Goal: Information Seeking & Learning: Learn about a topic

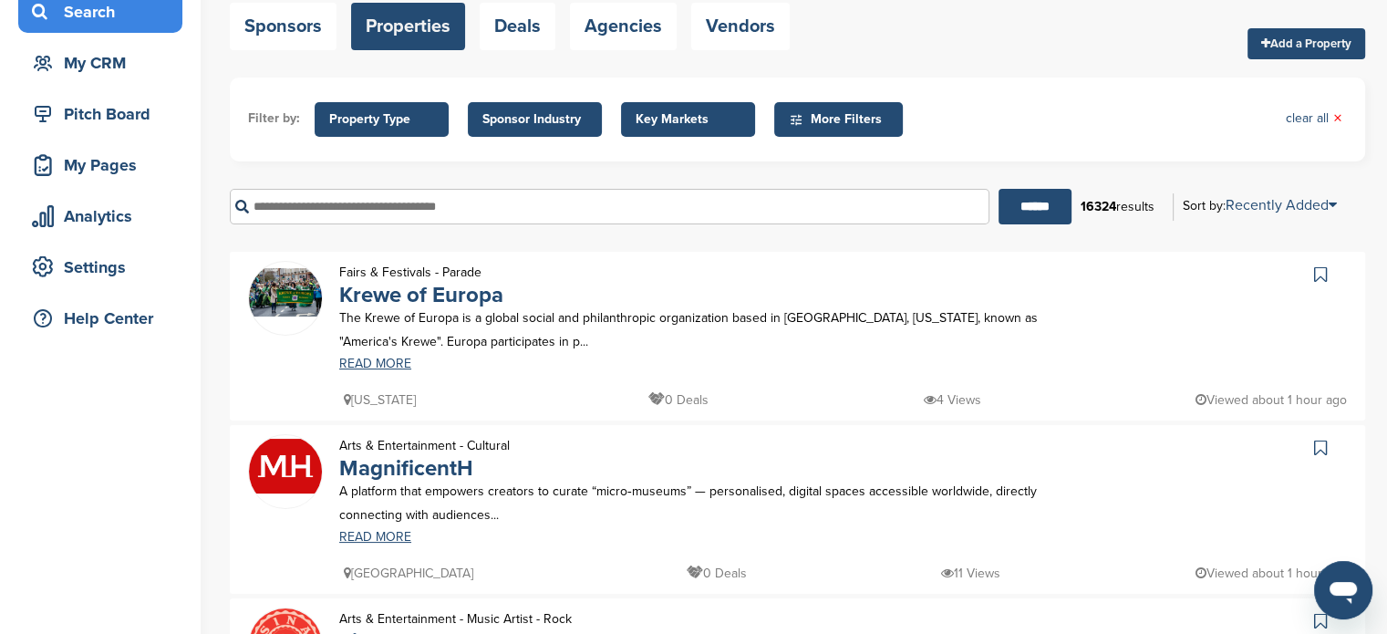
click at [427, 344] on p "The Krewe of Europa is a global social and philanthropic organization based in …" at bounding box center [705, 329] width 733 height 46
click at [435, 295] on link "Krewe of Europa" at bounding box center [421, 295] width 164 height 26
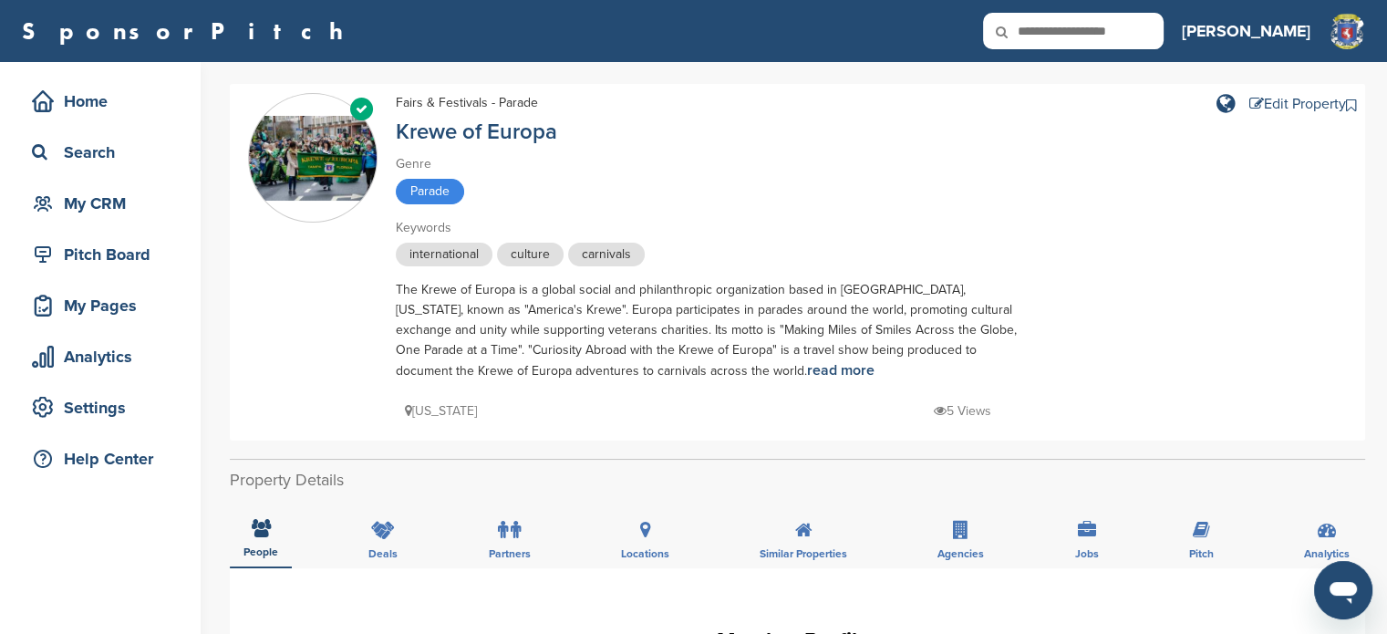
click at [1137, 352] on div "Verified Fairs & Festivals - Parade Krewe of Europa Genre Parade Keywords inter…" at bounding box center [797, 262] width 1099 height 338
click at [1025, 371] on div "The Krewe of Europa is a global social and philanthropic organization based in …" at bounding box center [715, 330] width 638 height 101
click at [807, 375] on link "read more" at bounding box center [840, 370] width 67 height 18
click at [140, 102] on div "Home" at bounding box center [104, 101] width 155 height 33
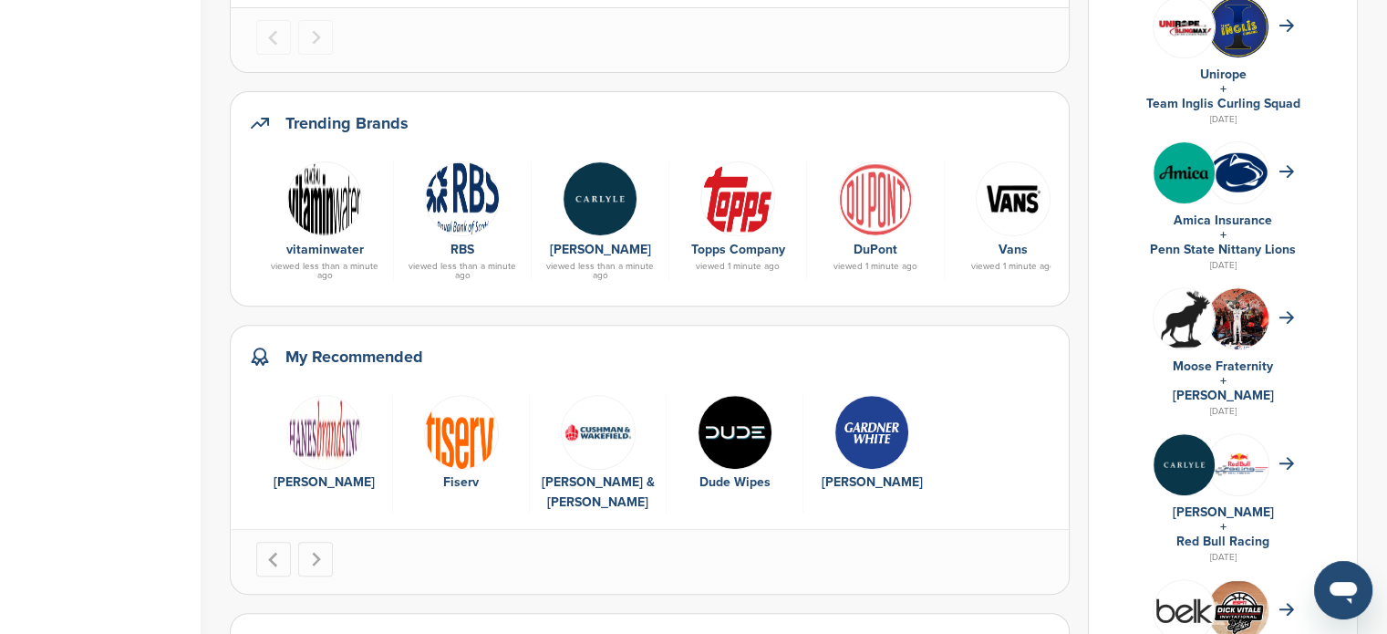
scroll to position [598, 0]
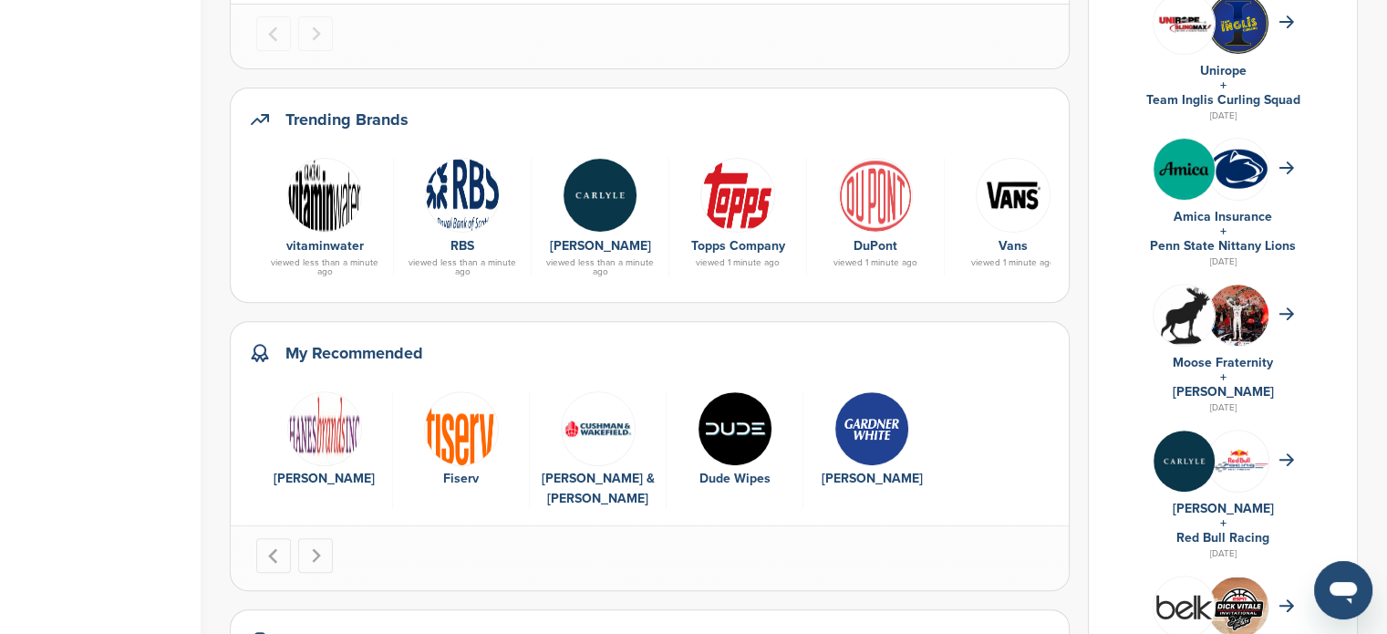
click at [309, 422] on img "1 of 5" at bounding box center [324, 428] width 75 height 75
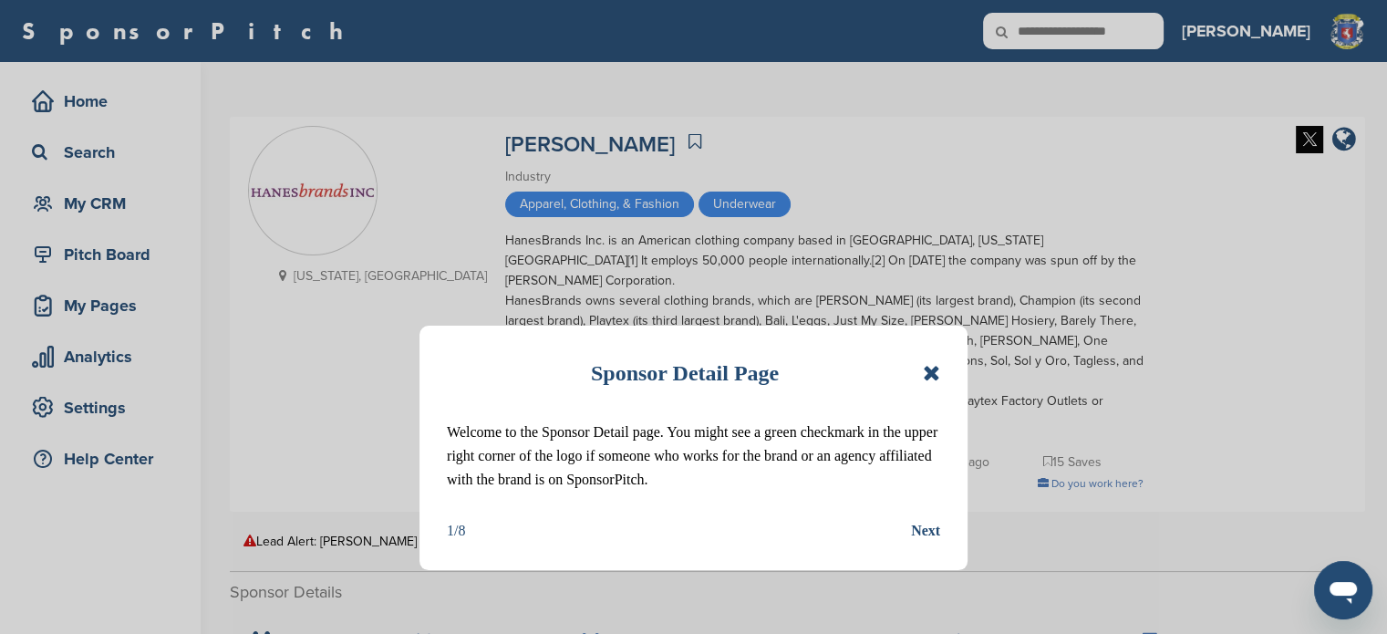
click at [936, 368] on icon at bounding box center [931, 373] width 17 height 22
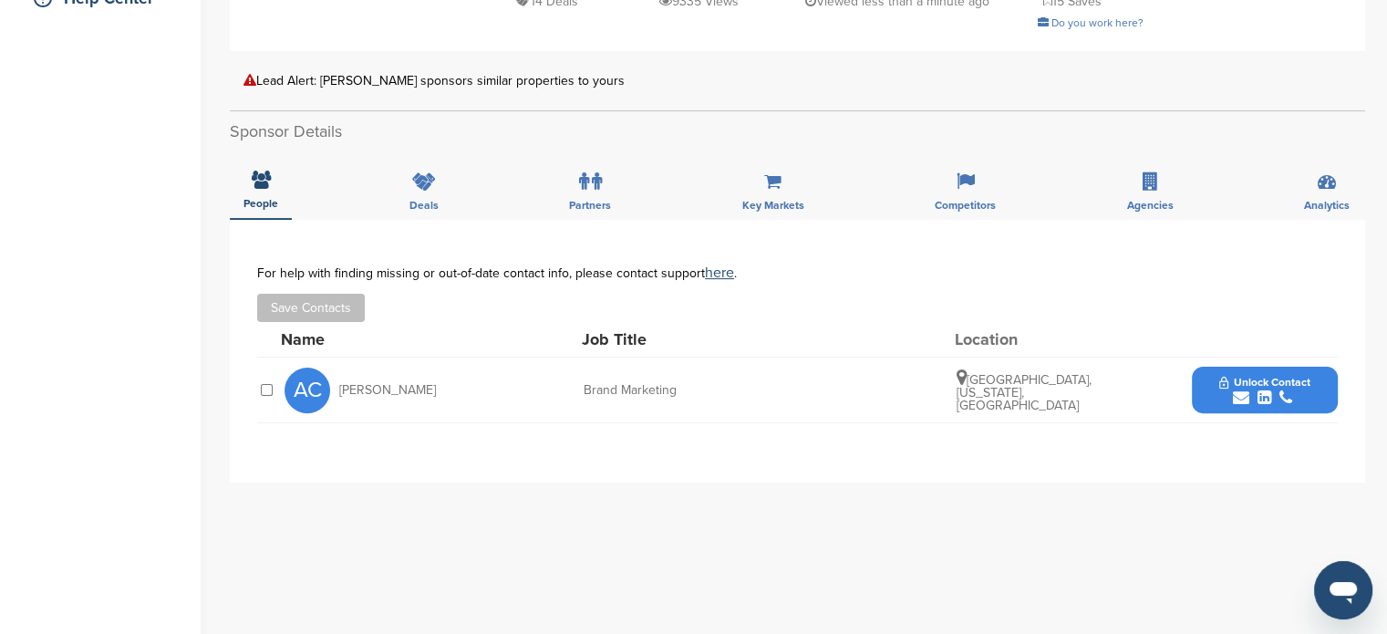
scroll to position [465, 0]
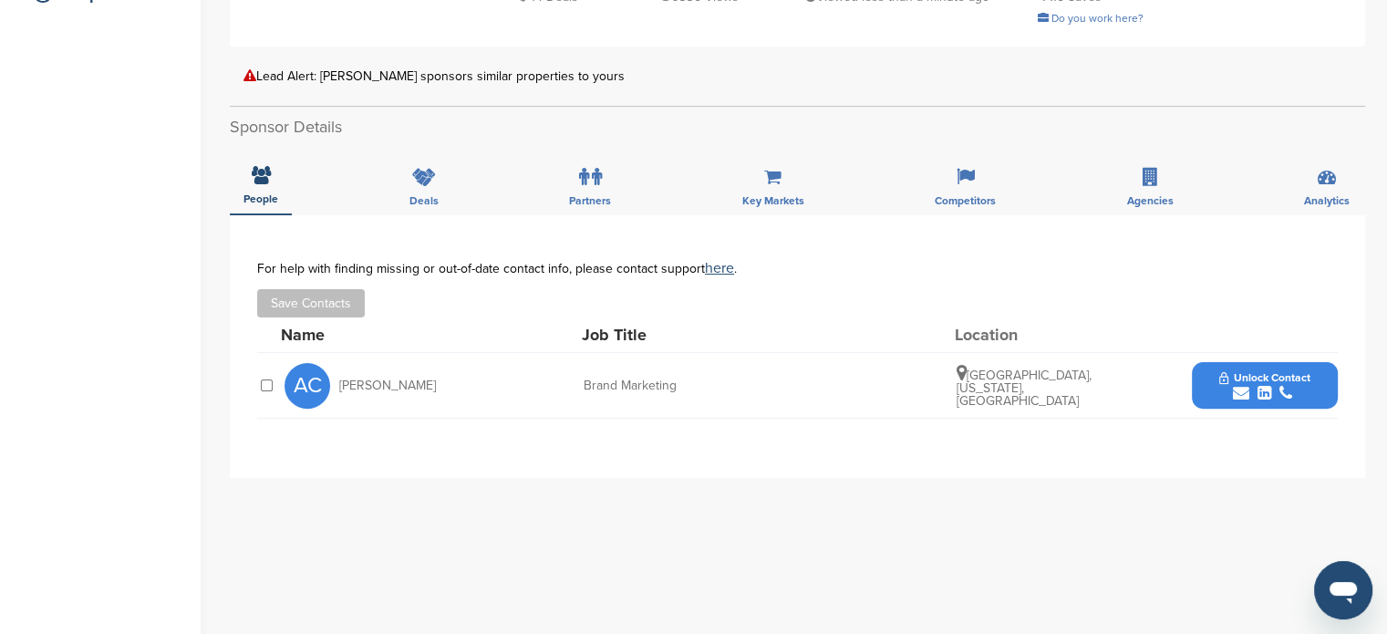
click at [1241, 371] on span "Unlock Contact" at bounding box center [1264, 377] width 90 height 13
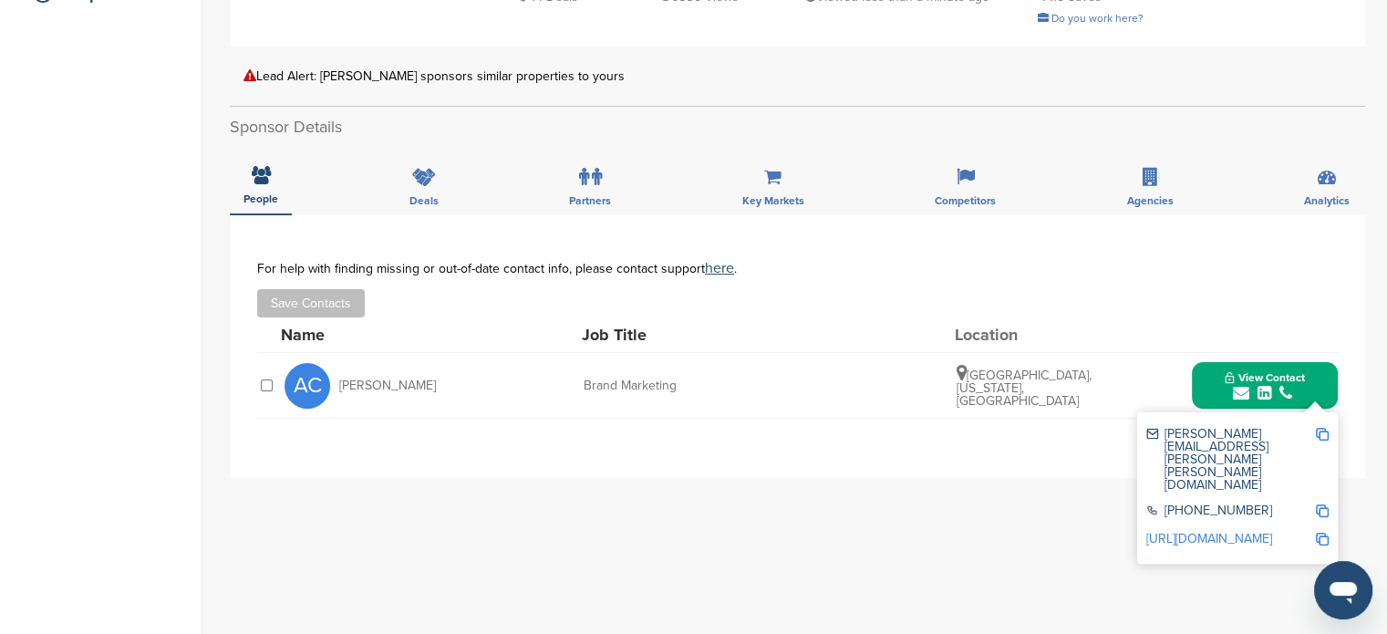
click at [1321, 428] on img at bounding box center [1322, 434] width 13 height 13
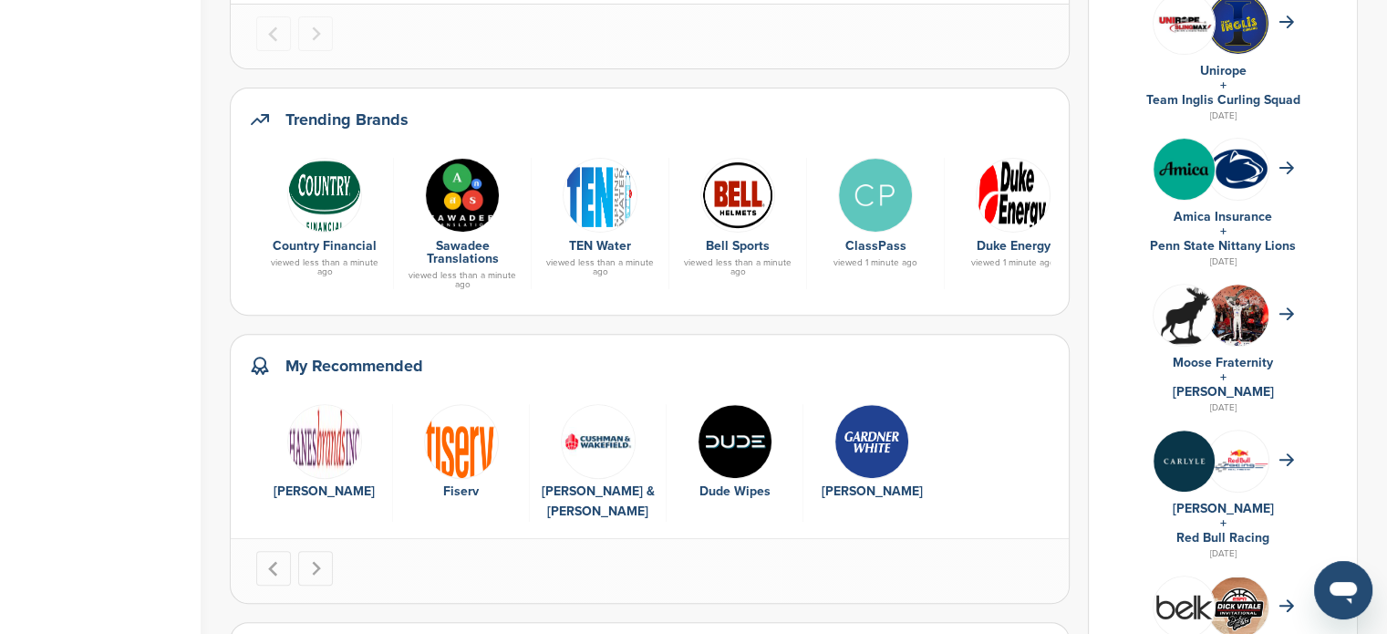
click at [874, 415] on img "5 of 5" at bounding box center [871, 441] width 75 height 75
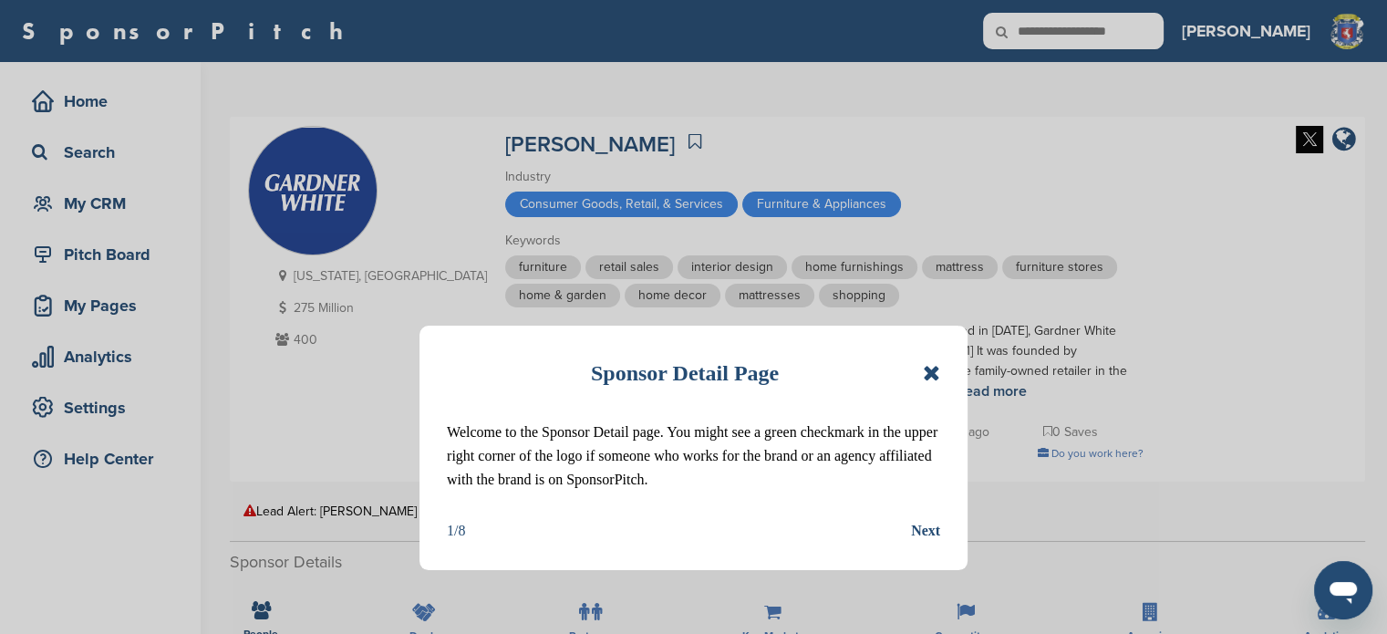
click at [927, 365] on icon at bounding box center [931, 373] width 17 height 22
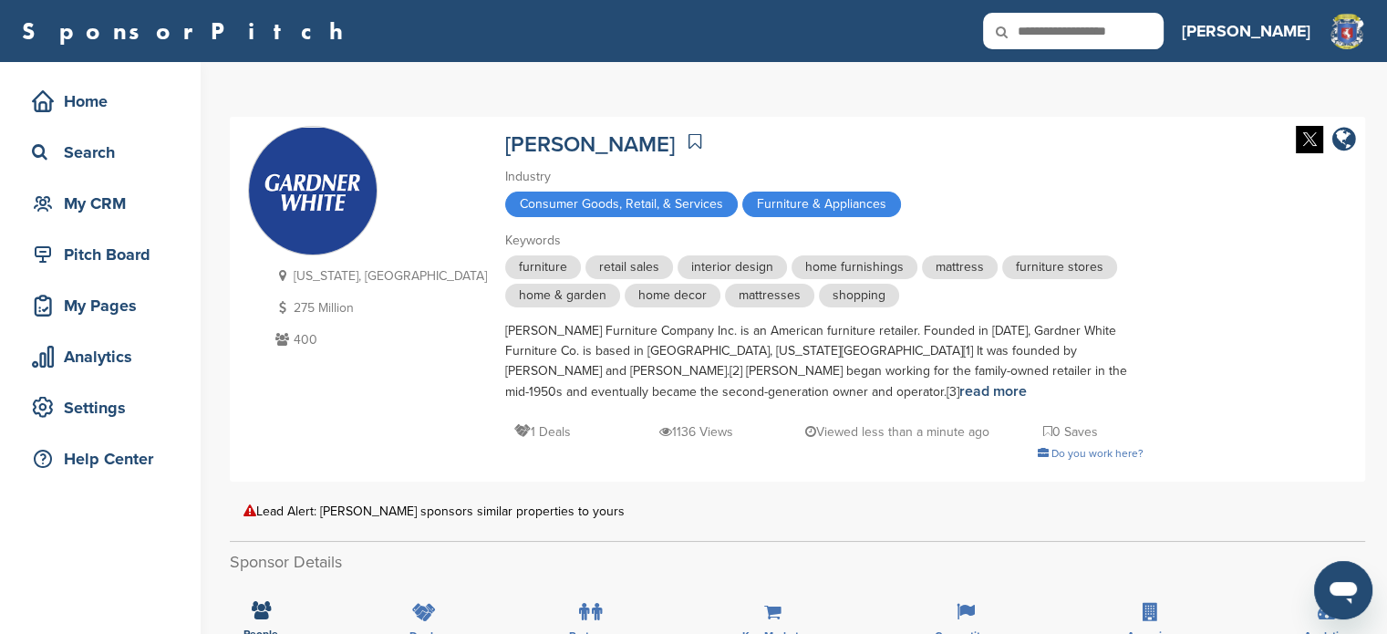
click at [927, 365] on div "Gardner-White Furniture Company Inc. is an American furniture retailer. Founded…" at bounding box center [824, 361] width 638 height 81
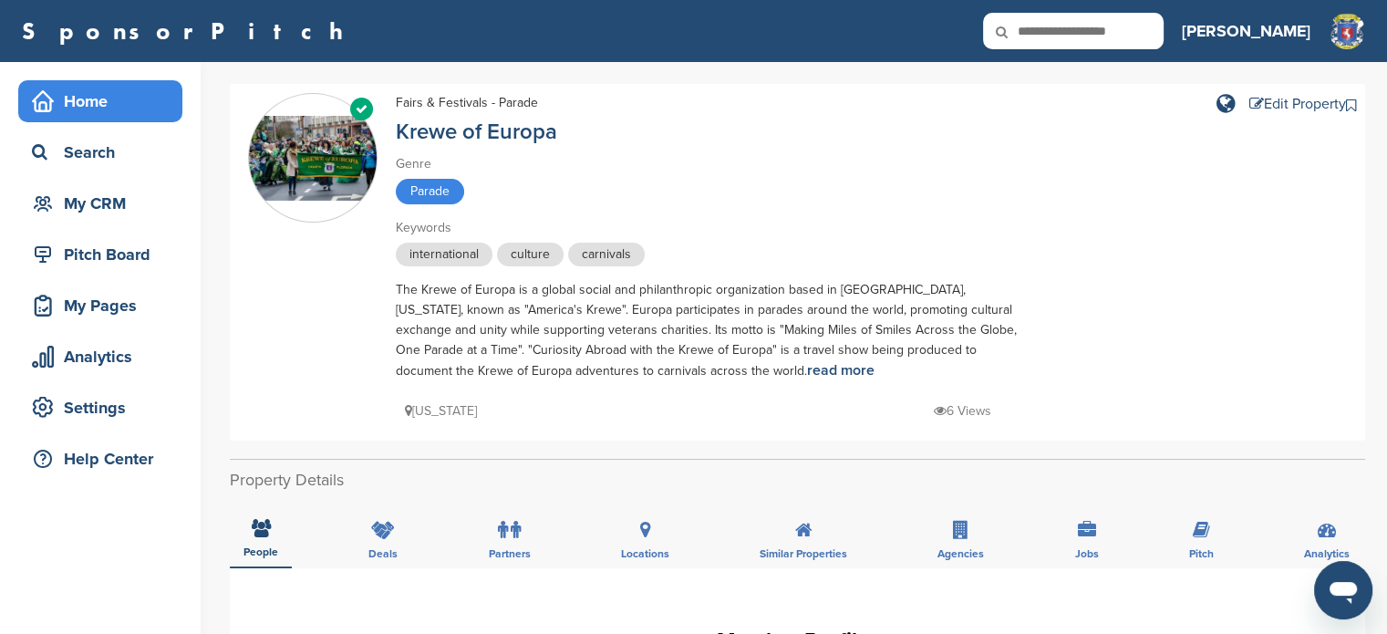
click at [93, 93] on div "Home" at bounding box center [104, 101] width 155 height 33
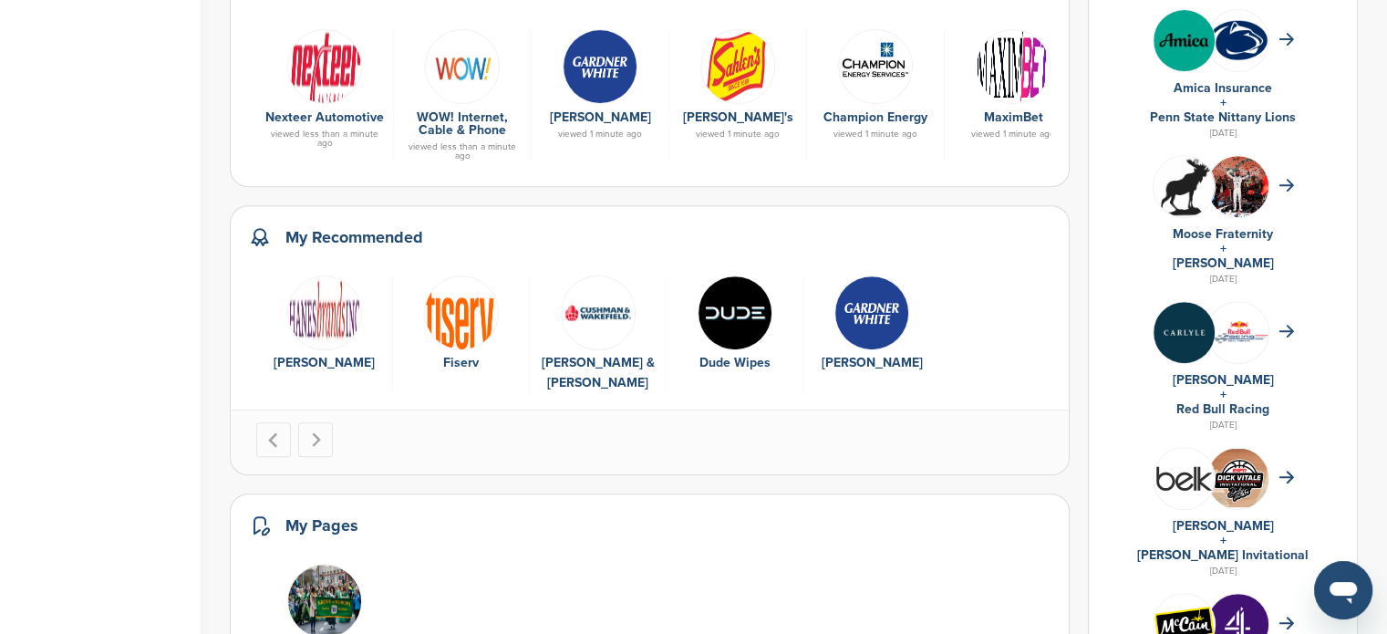
scroll to position [759, 0]
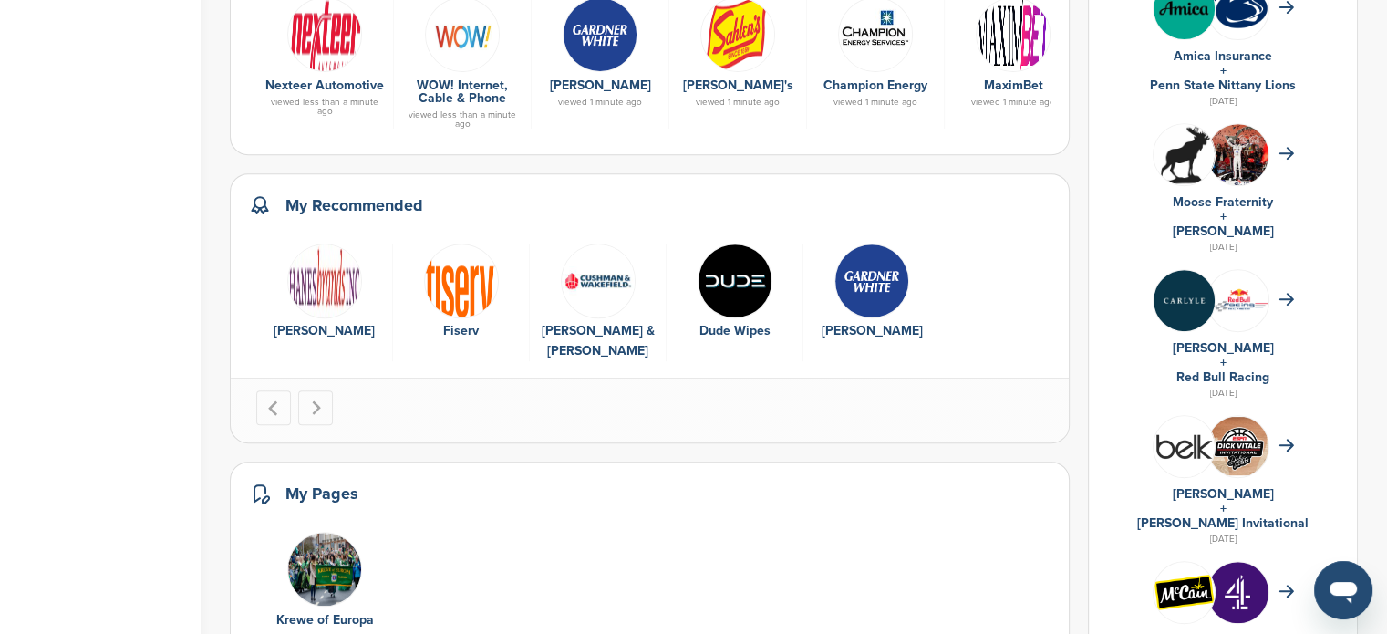
click at [606, 285] on img "3 of 5" at bounding box center [598, 280] width 75 height 75
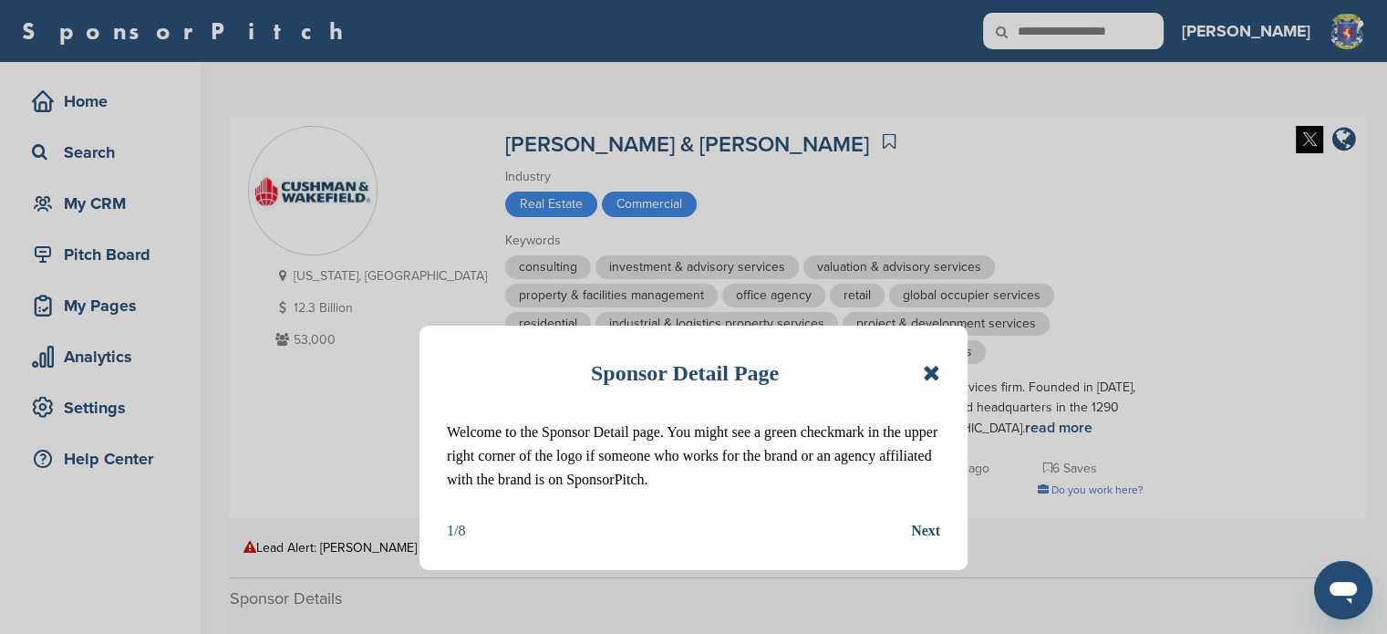
click at [929, 369] on icon at bounding box center [931, 373] width 17 height 22
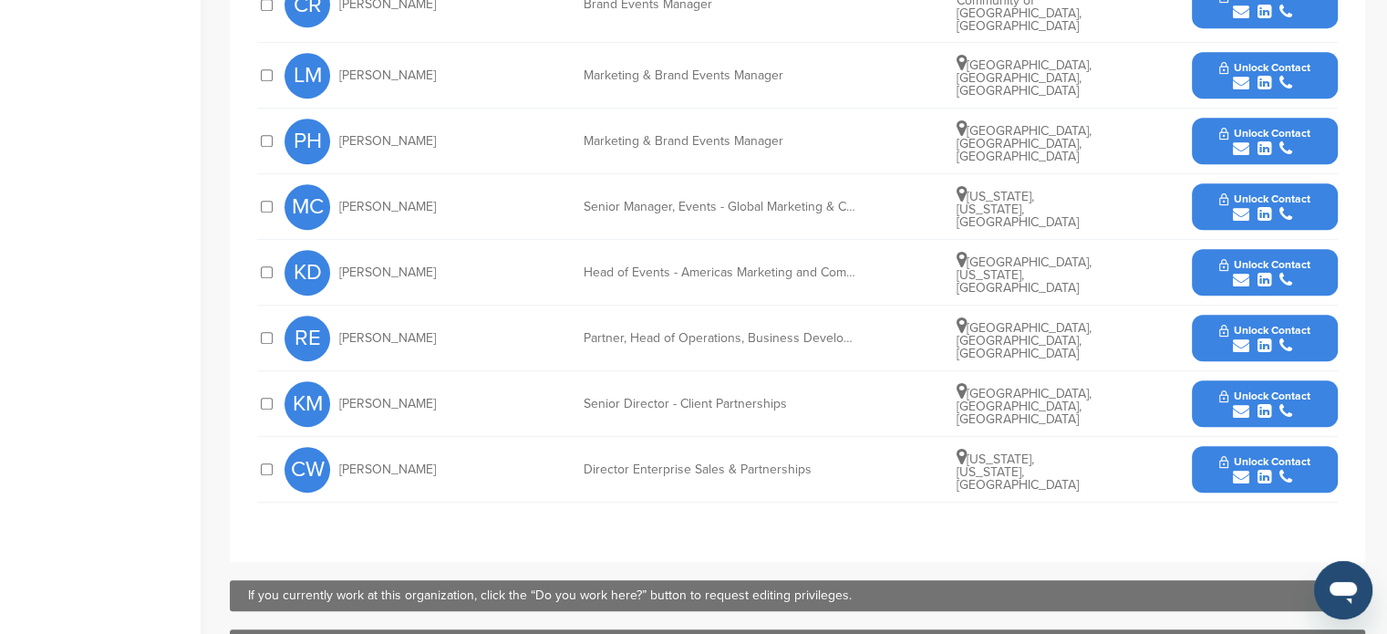
scroll to position [926, 0]
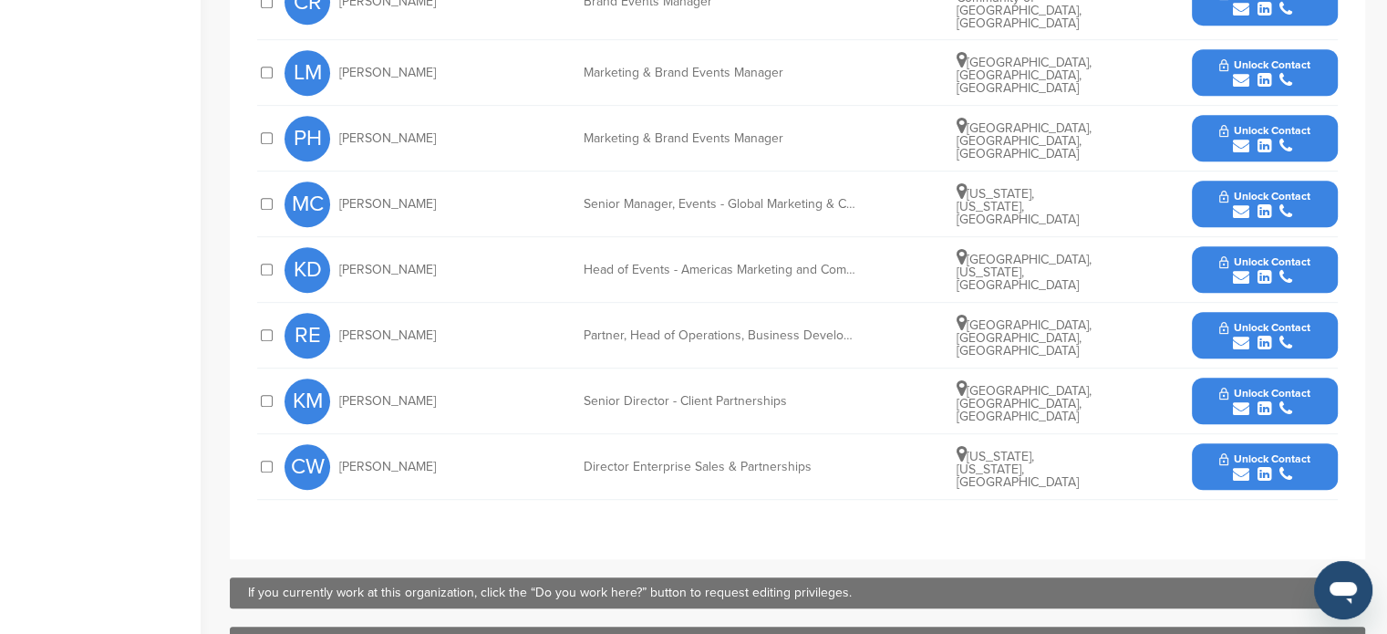
click at [1248, 466] on icon "submit" at bounding box center [1241, 474] width 16 height 16
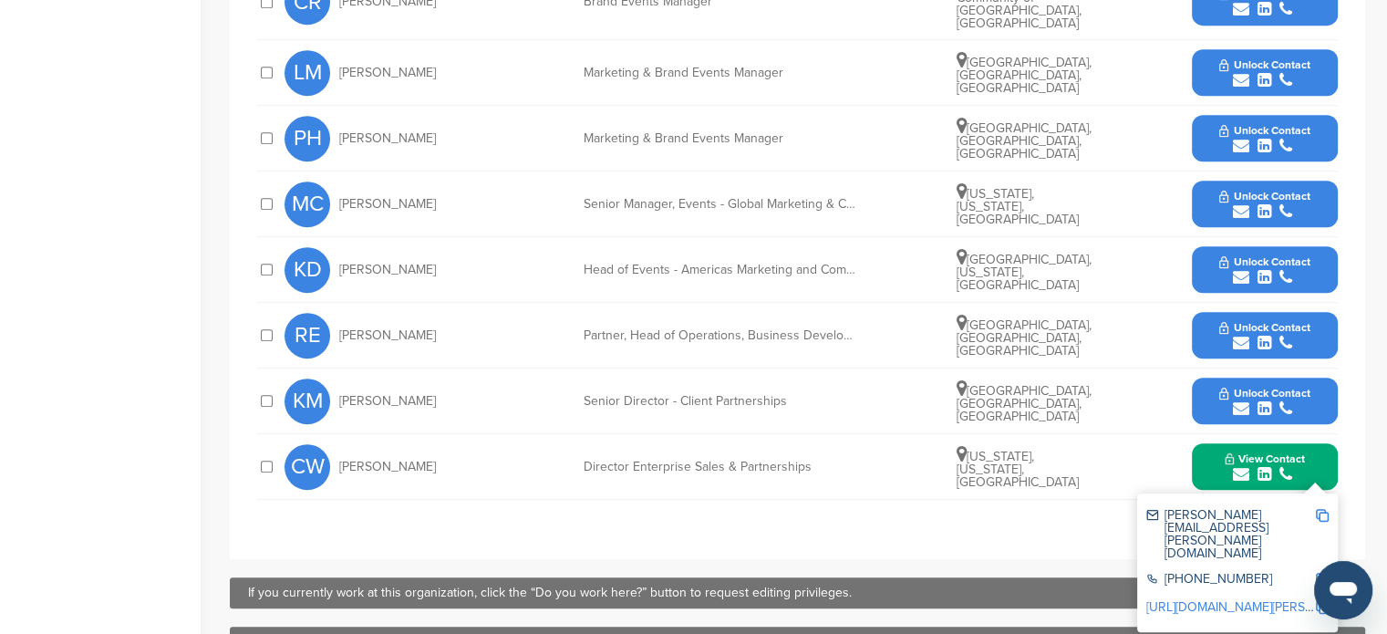
click at [1328, 509] on img at bounding box center [1322, 515] width 13 height 13
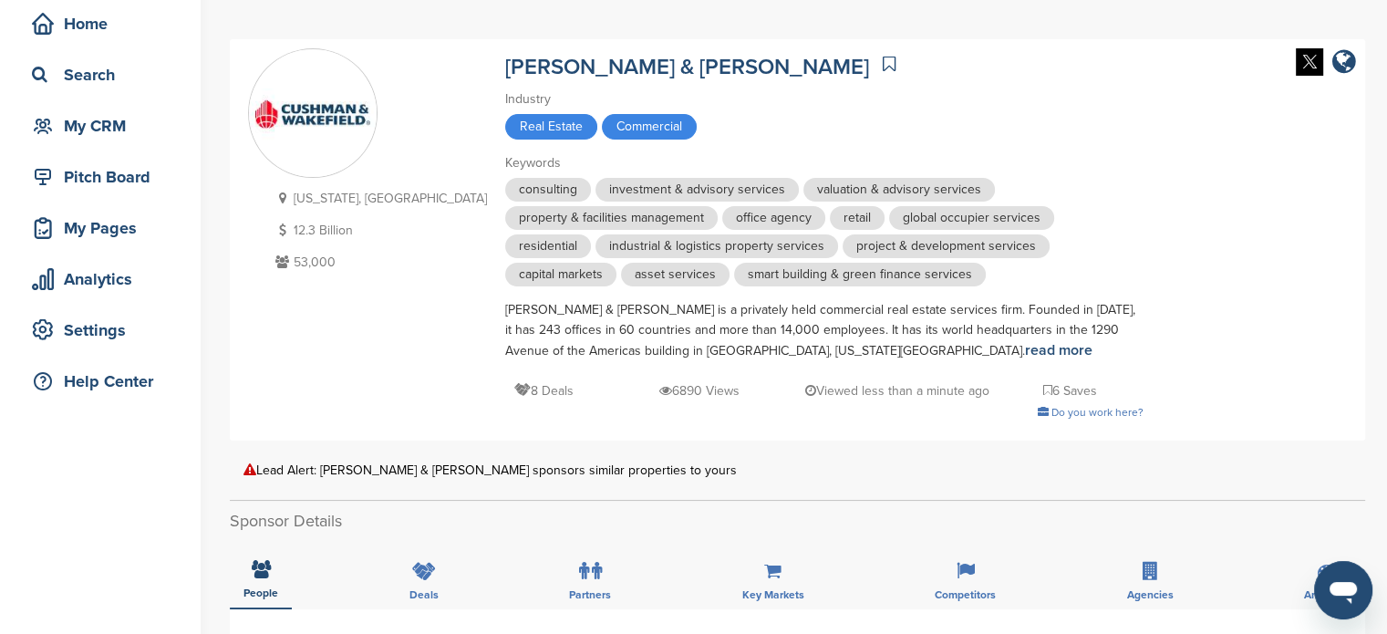
scroll to position [73, 0]
